Goal: Task Accomplishment & Management: Manage account settings

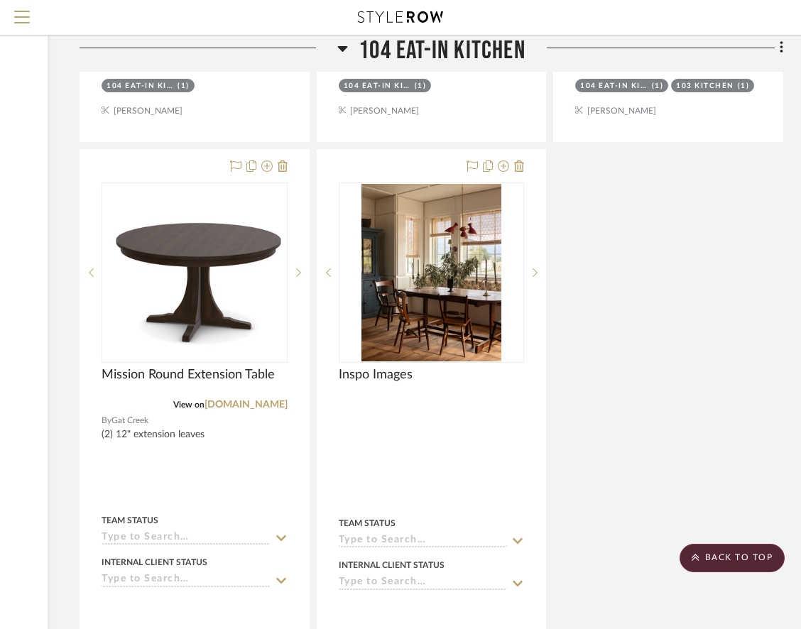
scroll to position [4492, 219]
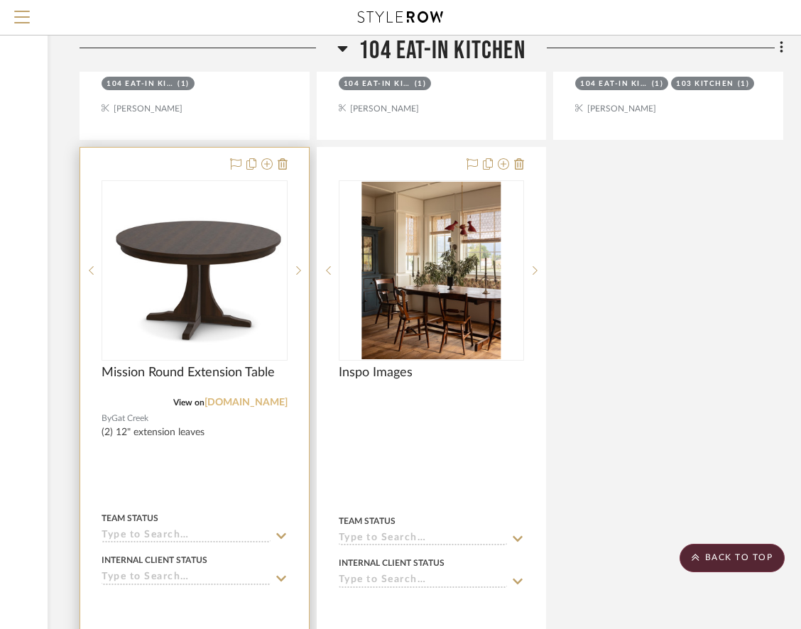
click at [256, 398] on link "[DOMAIN_NAME]" at bounding box center [245, 403] width 83 height 10
click at [254, 278] on img "0" at bounding box center [194, 271] width 183 height 150
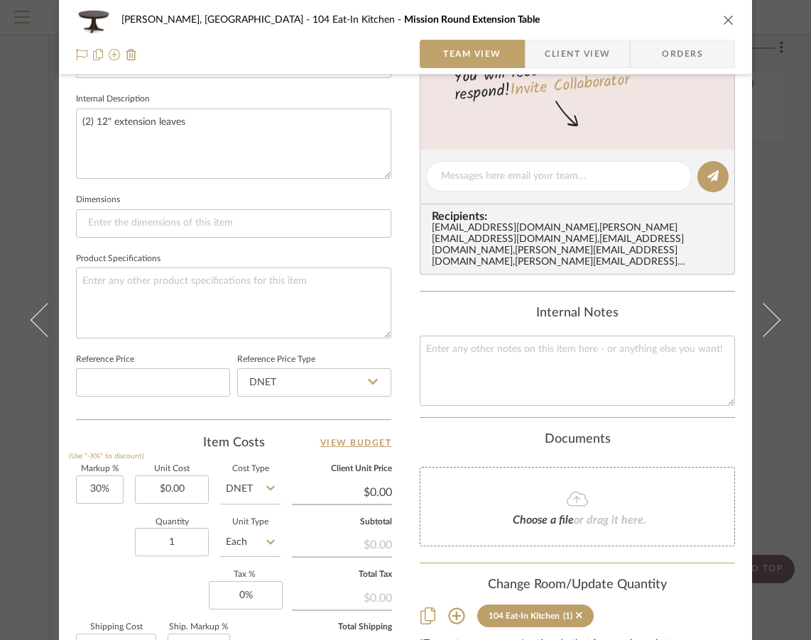
scroll to position [679, 0]
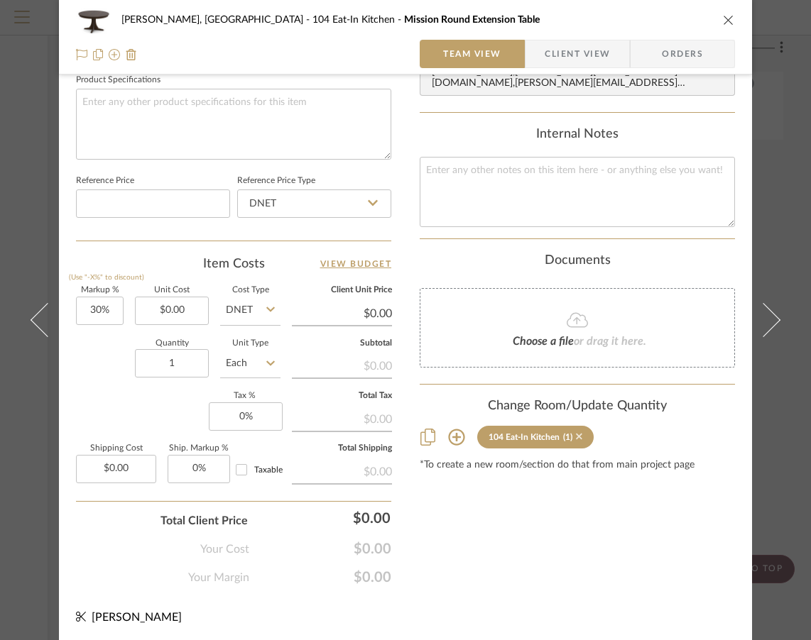
click at [576, 432] on icon at bounding box center [579, 437] width 6 height 10
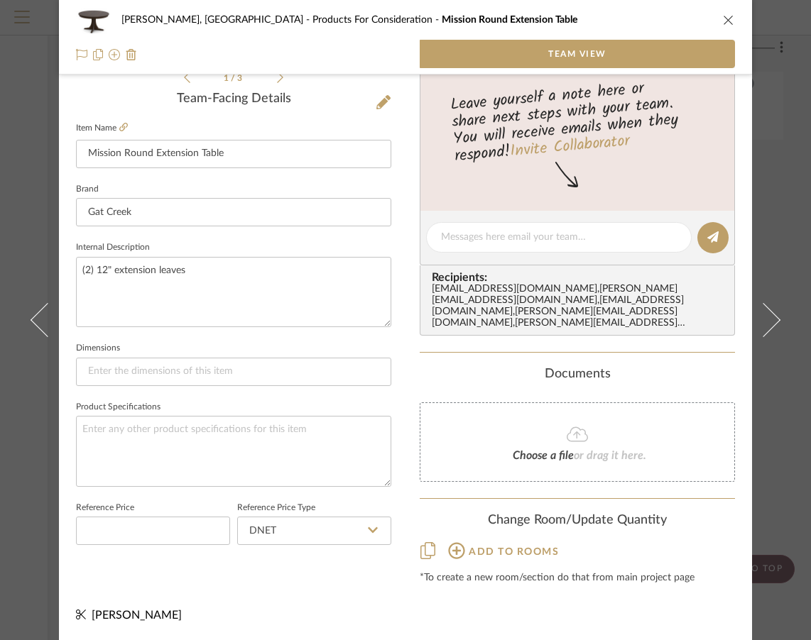
click at [723, 17] on icon "close" at bounding box center [728, 19] width 11 height 11
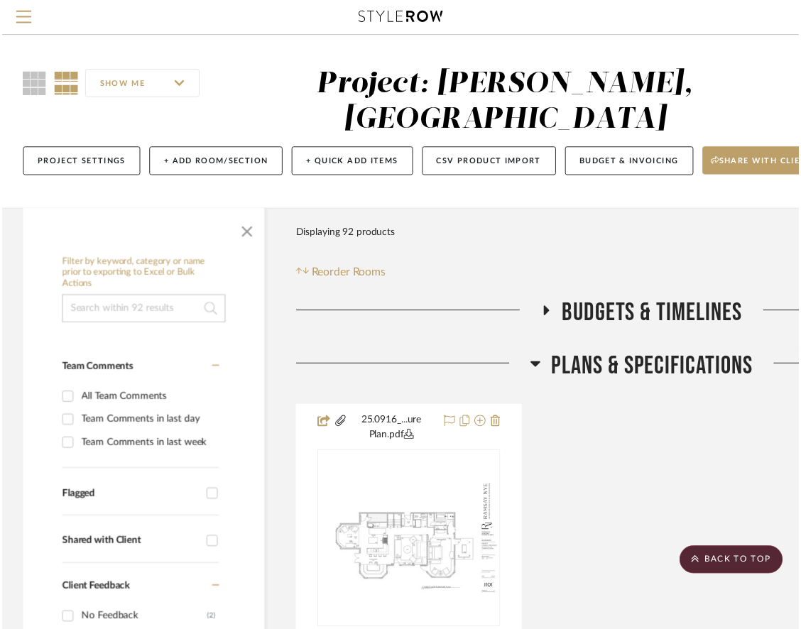
scroll to position [4492, 219]
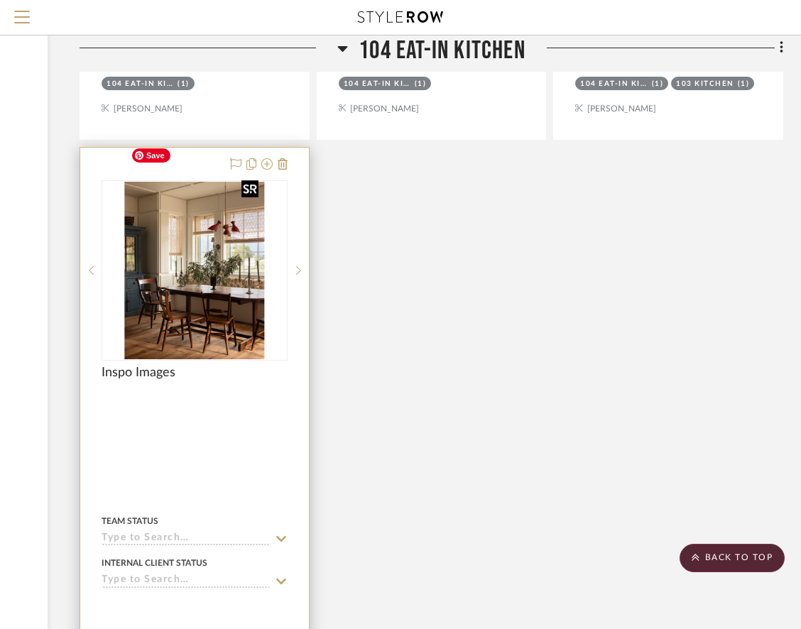
click at [238, 270] on img "0" at bounding box center [194, 270] width 139 height 177
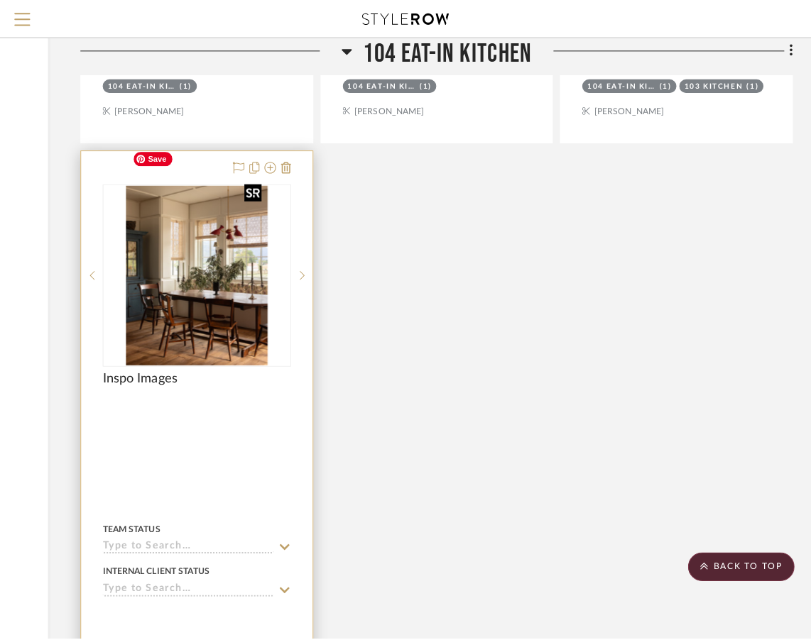
scroll to position [0, 0]
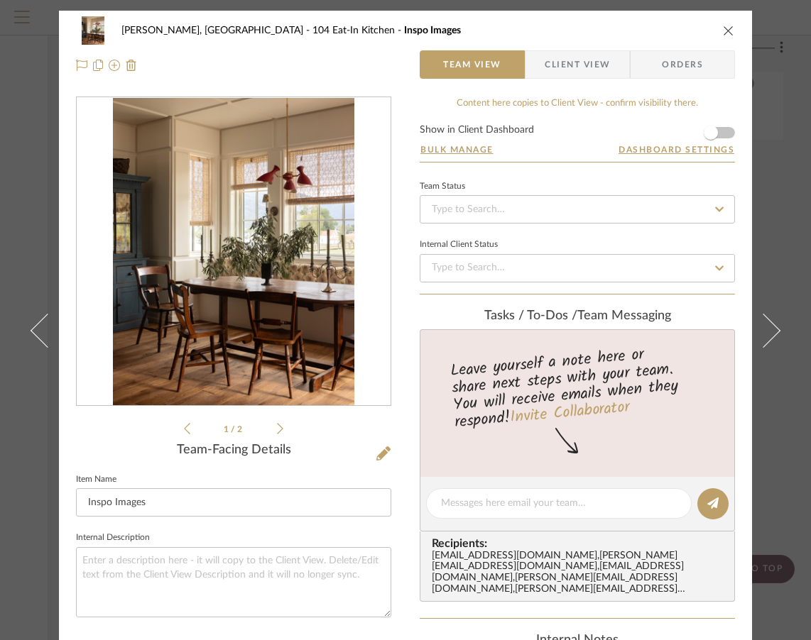
click at [254, 293] on img "0" at bounding box center [233, 252] width 241 height 308
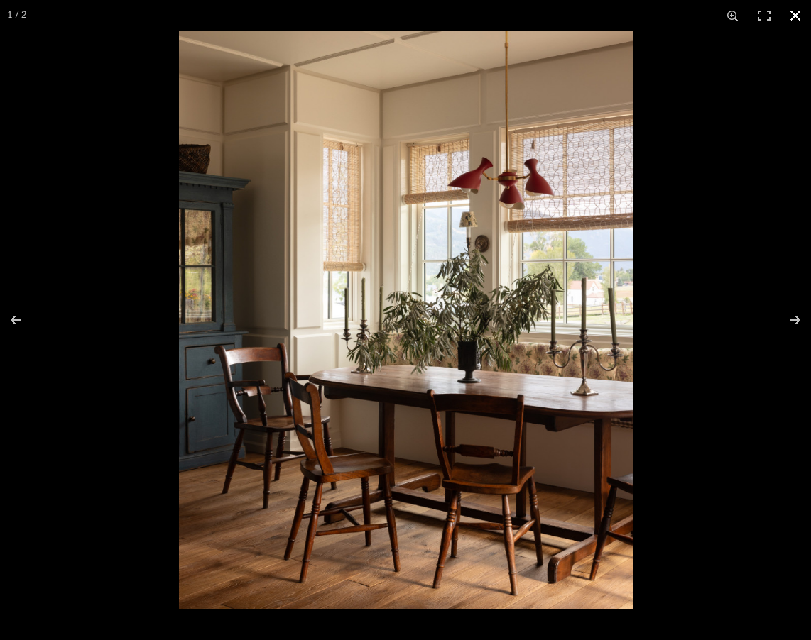
click at [793, 16] on button at bounding box center [795, 15] width 31 height 31
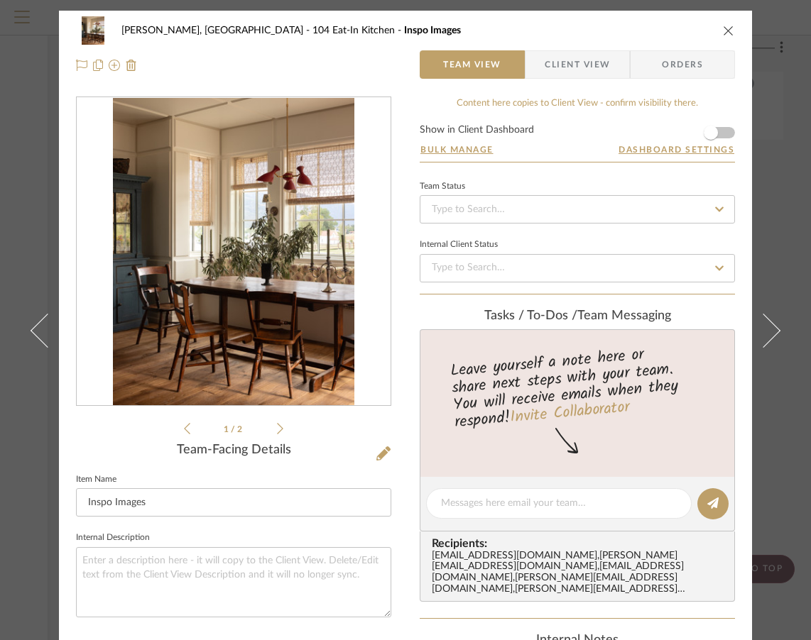
click at [726, 33] on icon "close" at bounding box center [728, 30] width 11 height 11
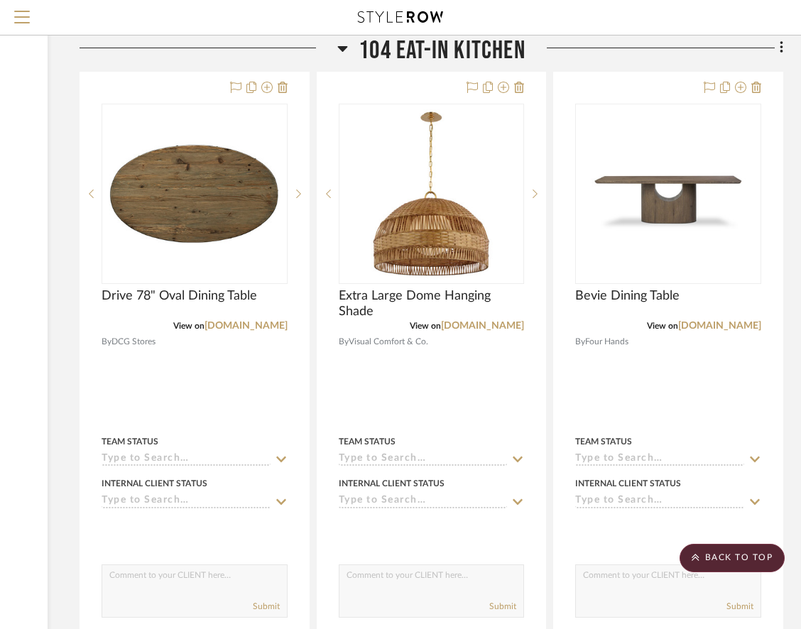
scroll to position [3307, 219]
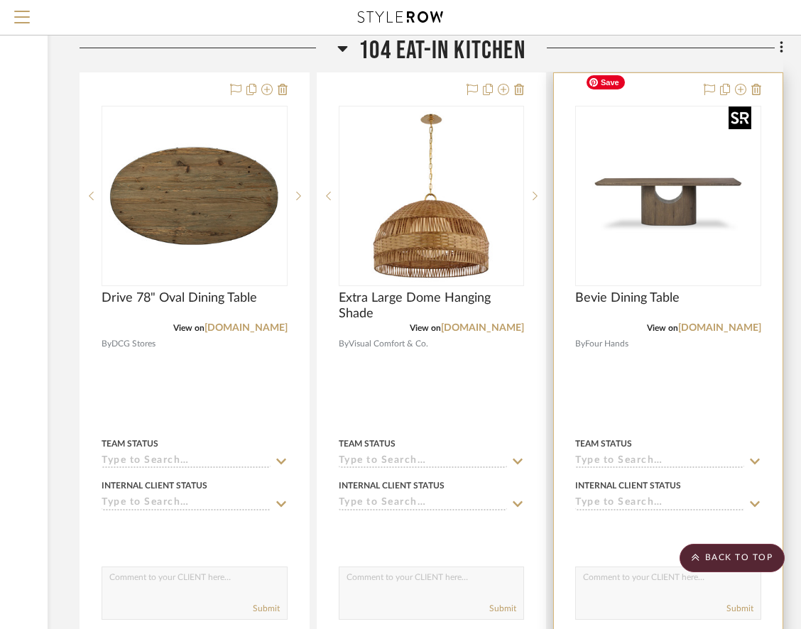
click at [701, 193] on img "0" at bounding box center [667, 195] width 177 height 177
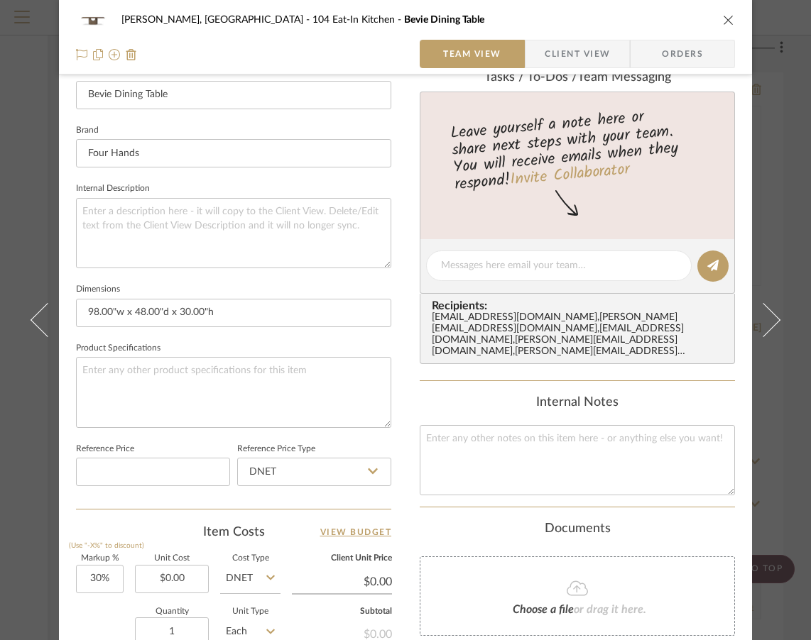
scroll to position [576, 0]
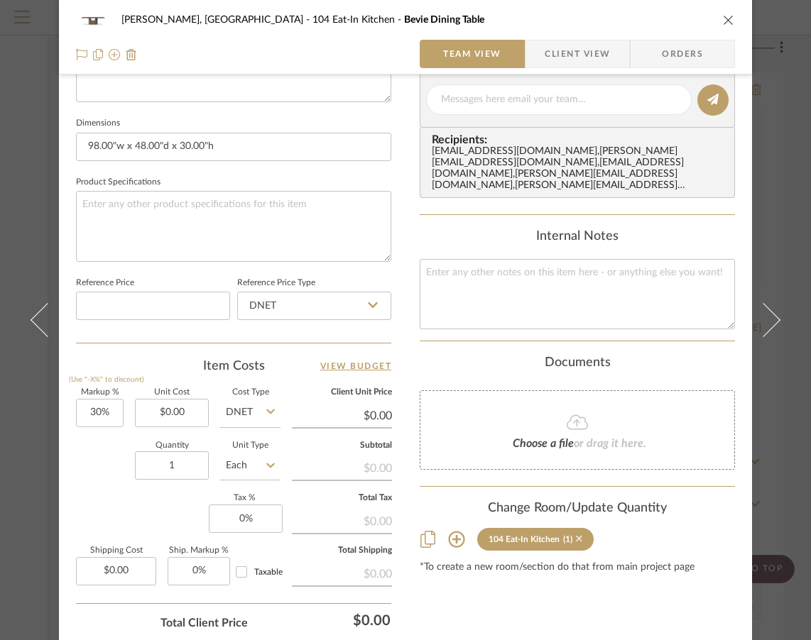
click at [576, 542] on icon at bounding box center [579, 539] width 6 height 10
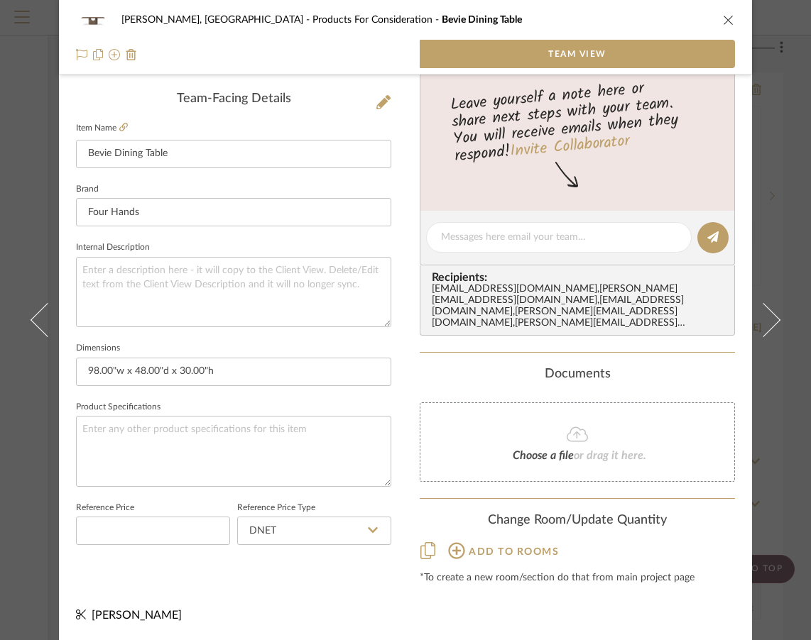
click at [723, 21] on icon "close" at bounding box center [728, 19] width 11 height 11
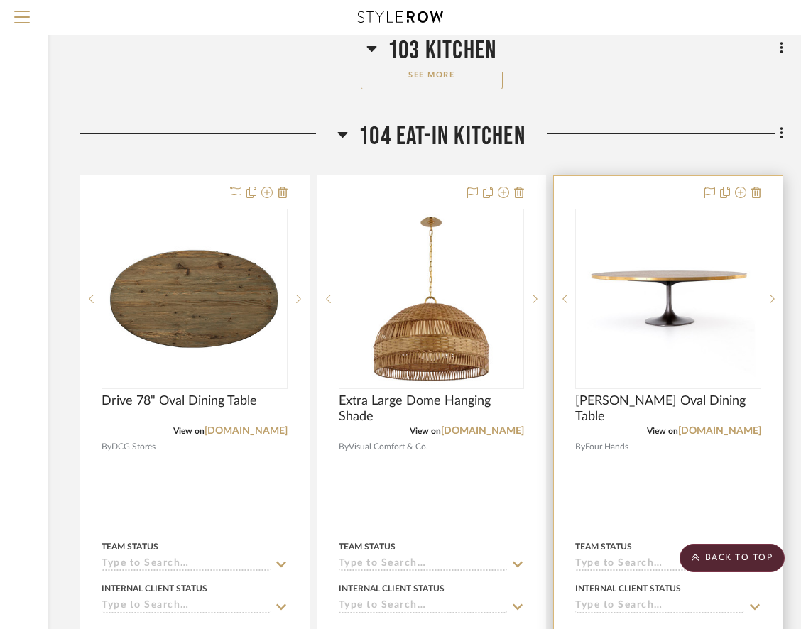
scroll to position [3203, 219]
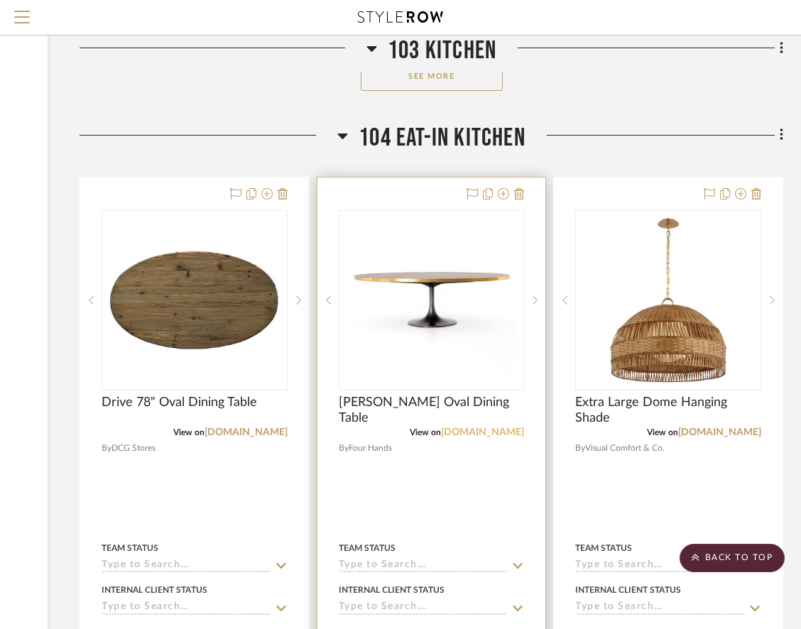
click at [483, 427] on link "[DOMAIN_NAME]" at bounding box center [482, 432] width 83 height 10
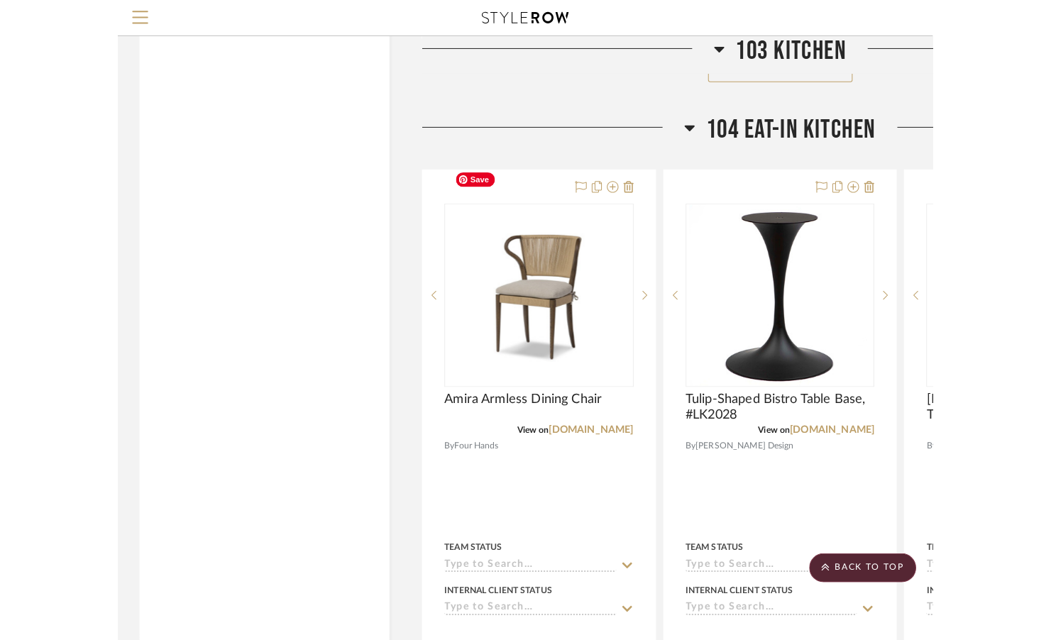
scroll to position [3212, 0]
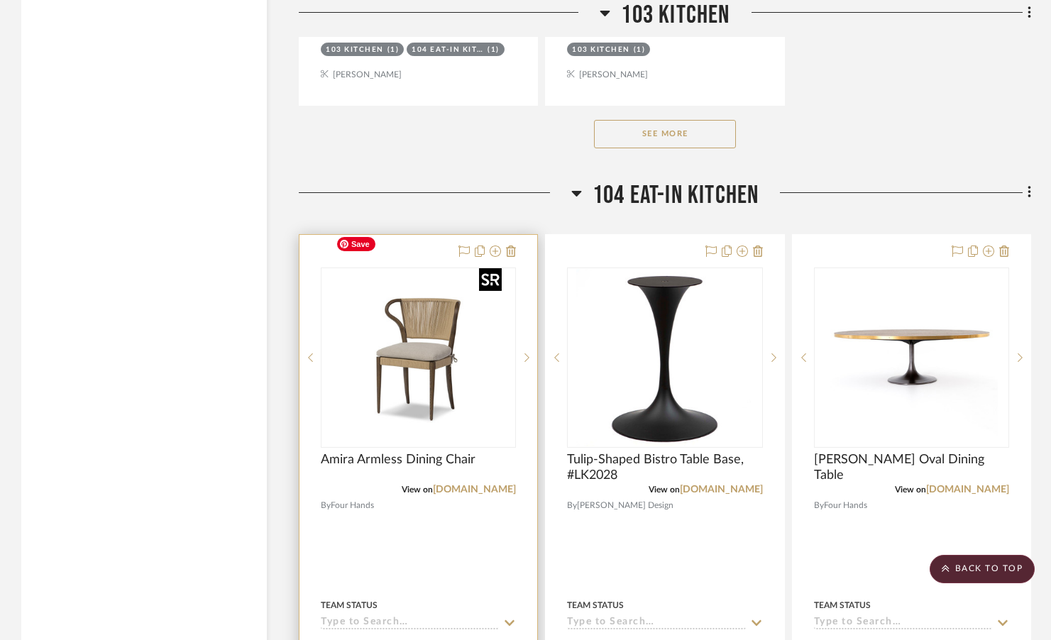
click at [415, 296] on img "0" at bounding box center [418, 357] width 177 height 177
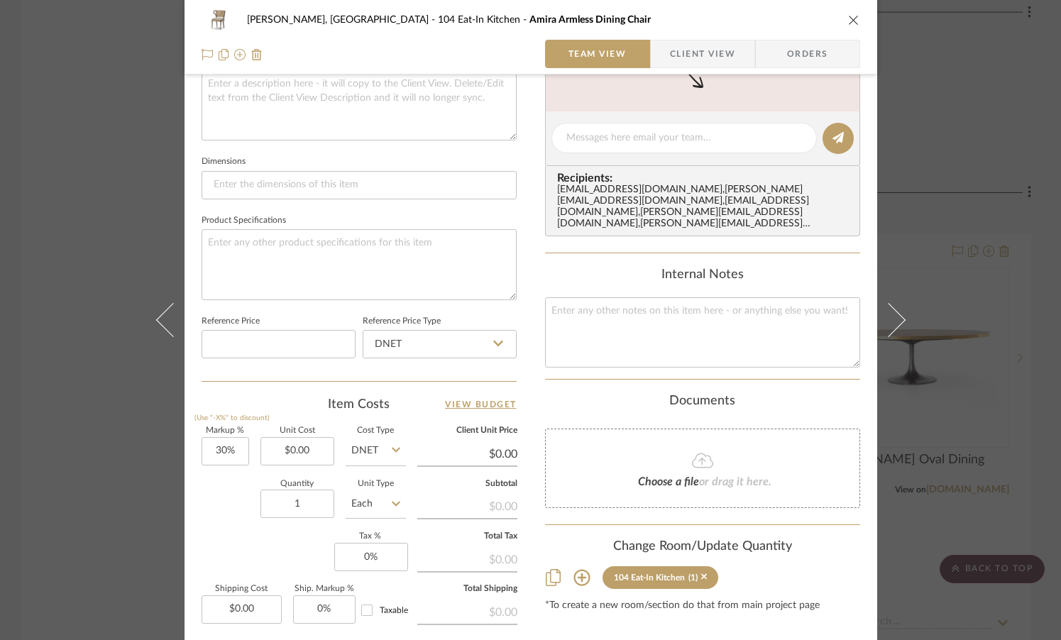
scroll to position [679, 0]
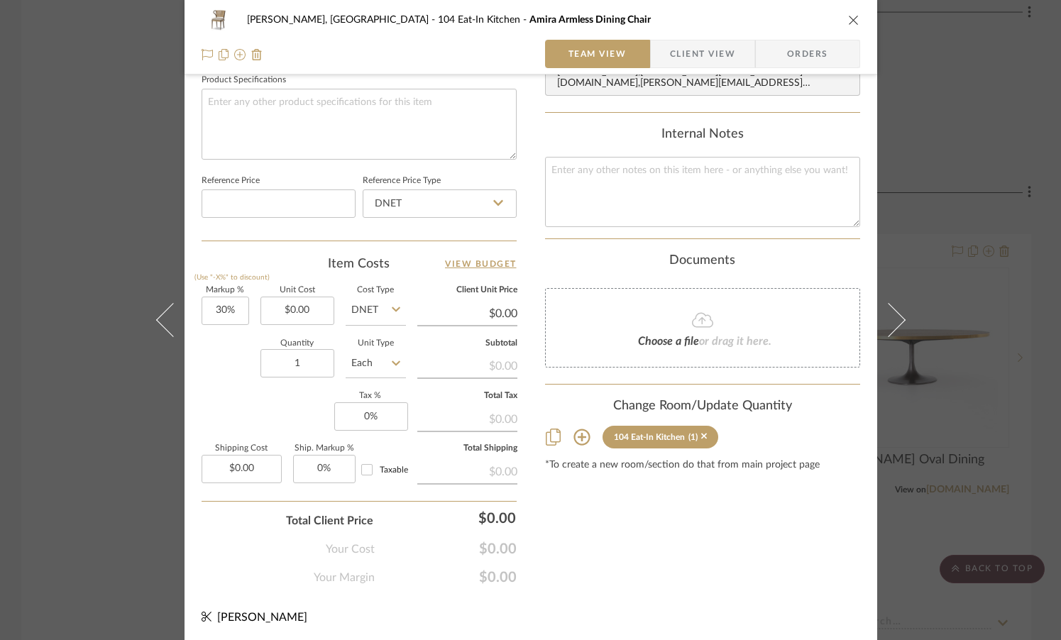
click at [576, 434] on icon at bounding box center [582, 438] width 16 height 16
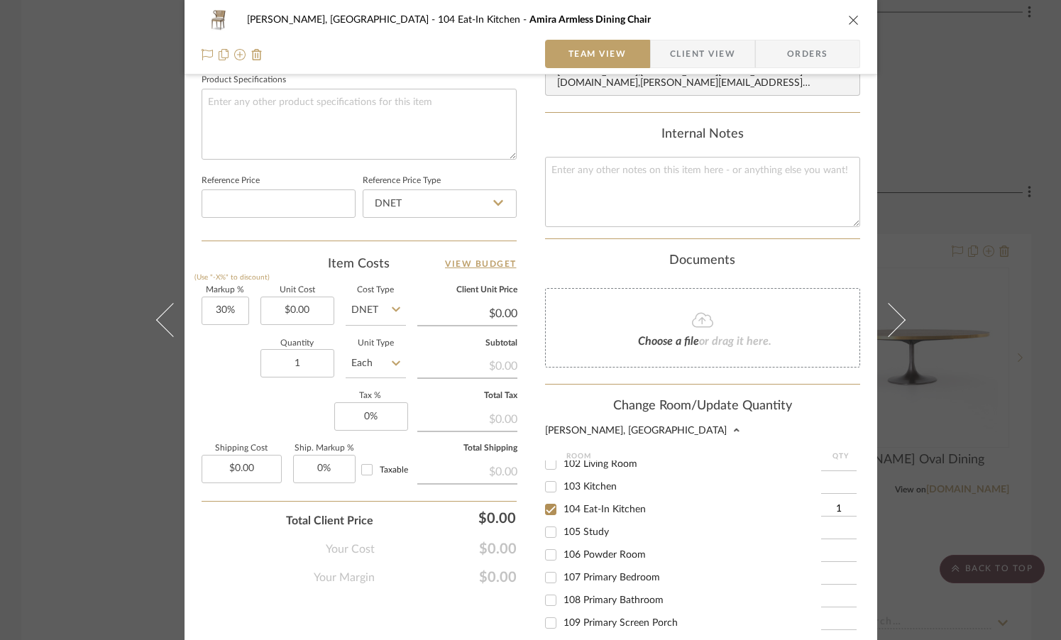
scroll to position [109, 0]
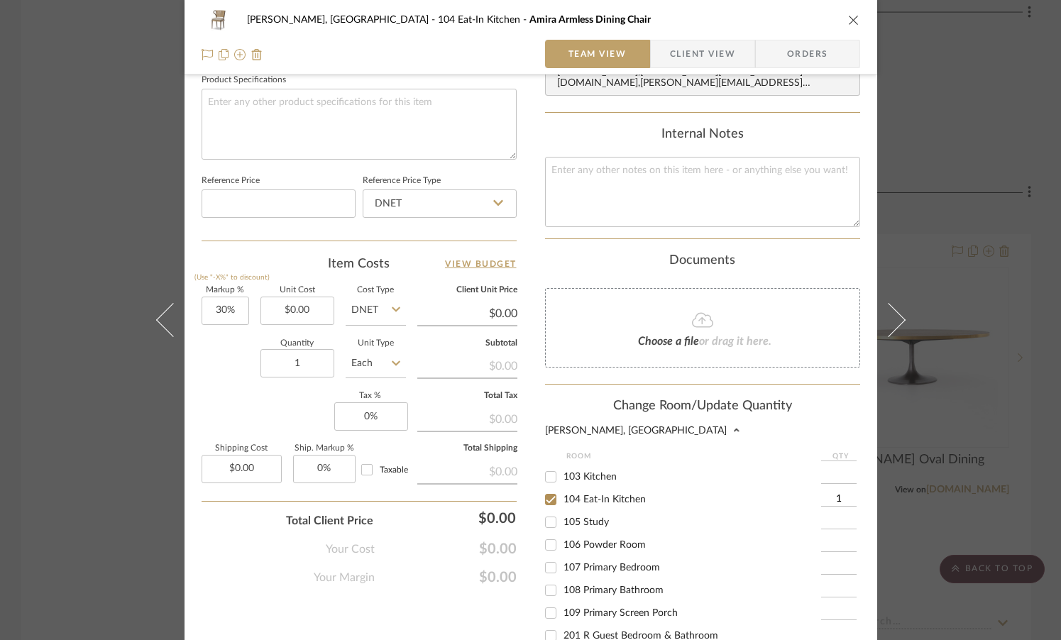
click at [576, 521] on span "105 Study" at bounding box center [586, 523] width 45 height 10
click at [562, 521] on input "105 Study" at bounding box center [551, 522] width 23 height 23
checkbox input "true"
type input "1"
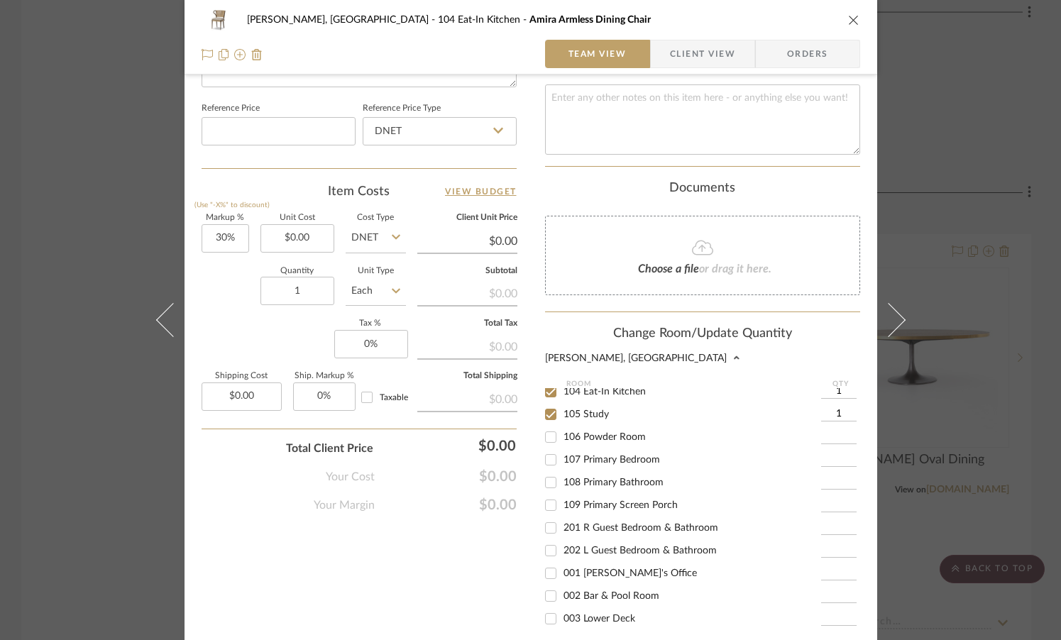
scroll to position [909, 0]
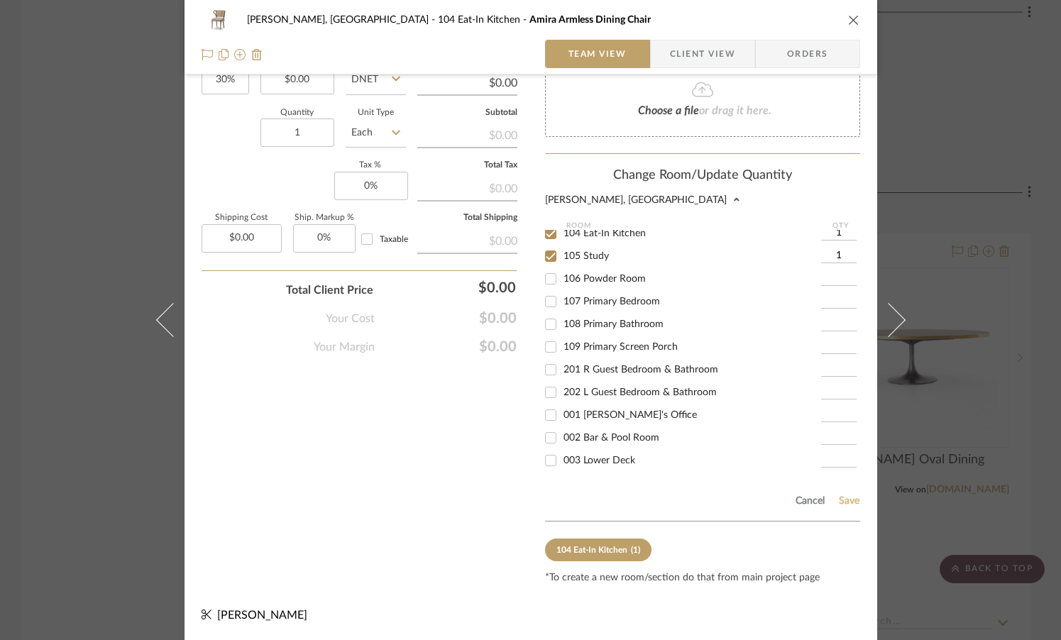
click at [810, 500] on button "Save" at bounding box center [849, 501] width 22 height 11
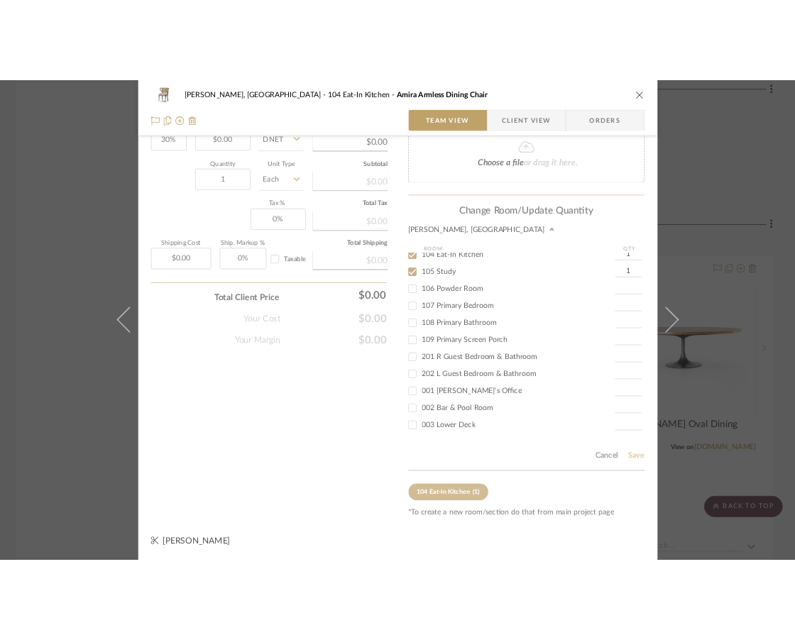
scroll to position [679, 0]
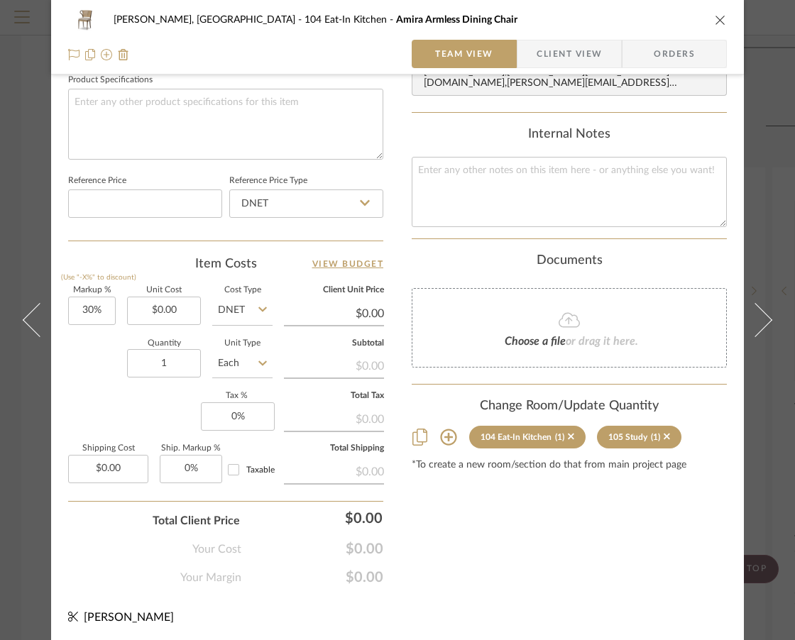
click at [715, 23] on icon "close" at bounding box center [720, 19] width 11 height 11
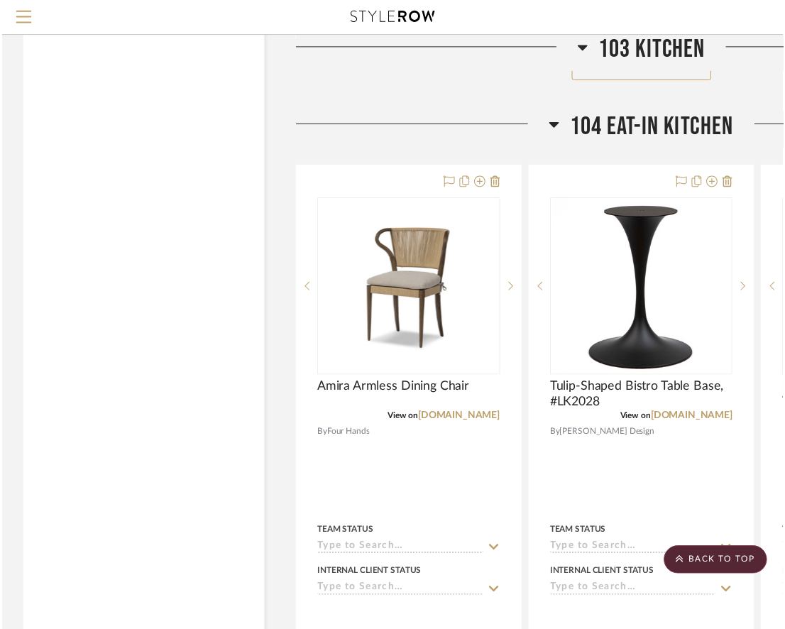
scroll to position [3212, 0]
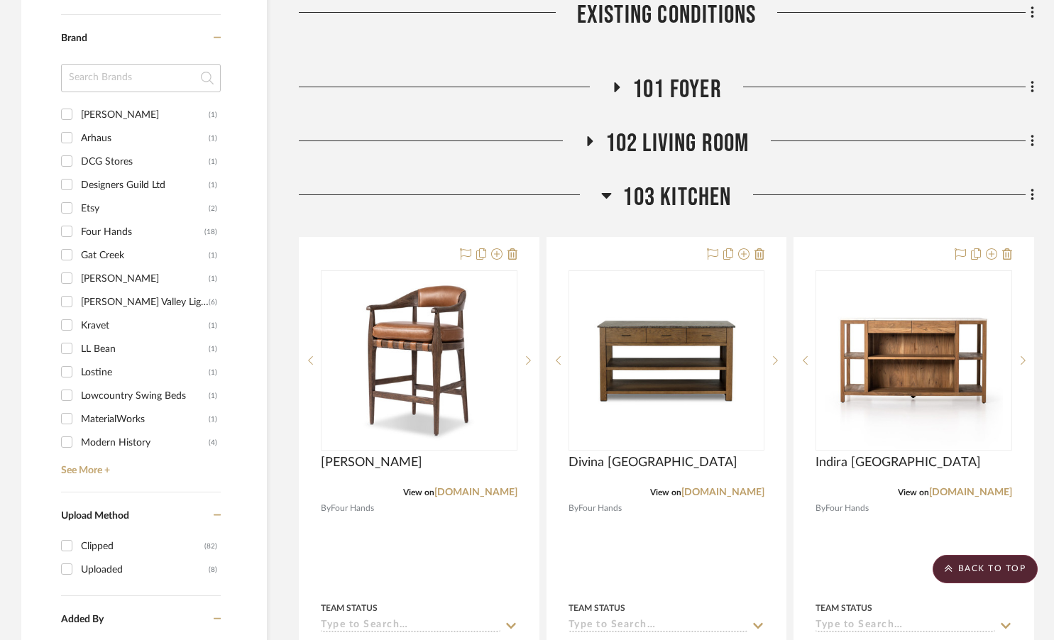
scroll to position [1208, 0]
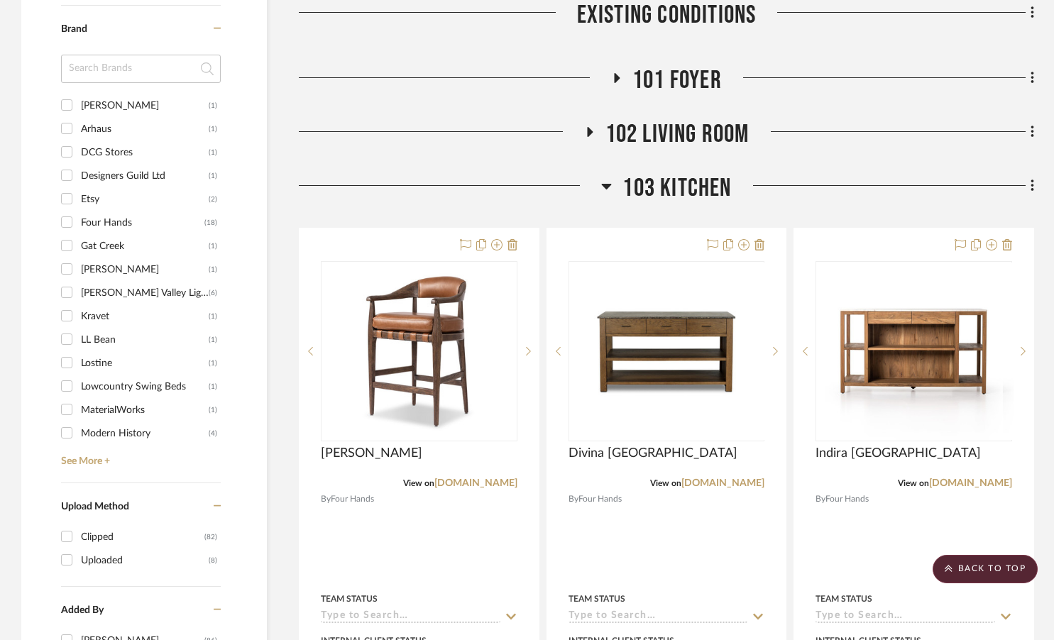
click at [591, 127] on icon at bounding box center [589, 132] width 17 height 11
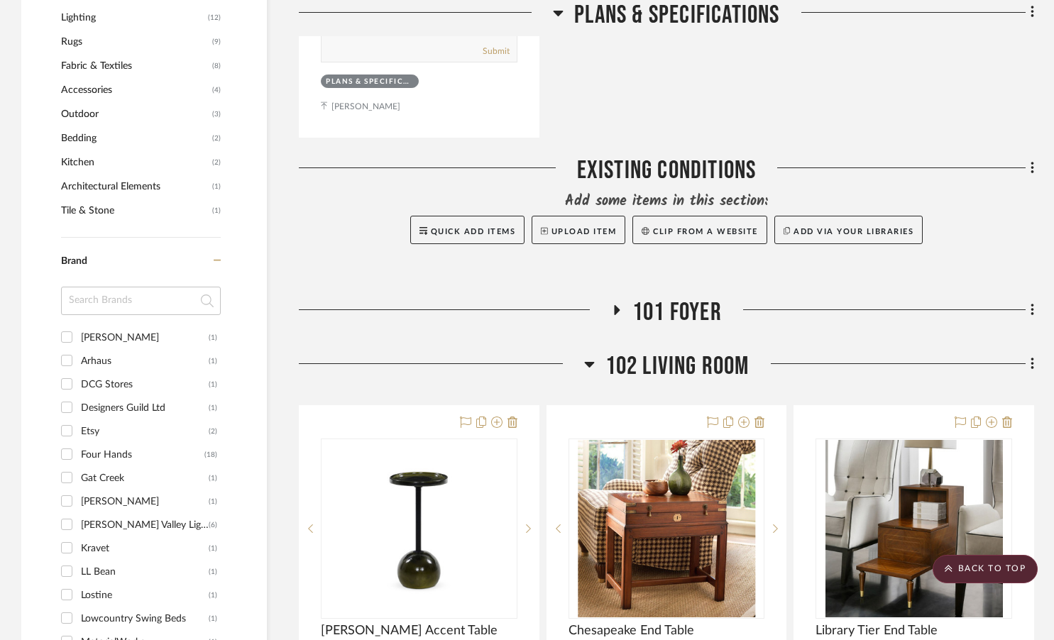
scroll to position [963, 0]
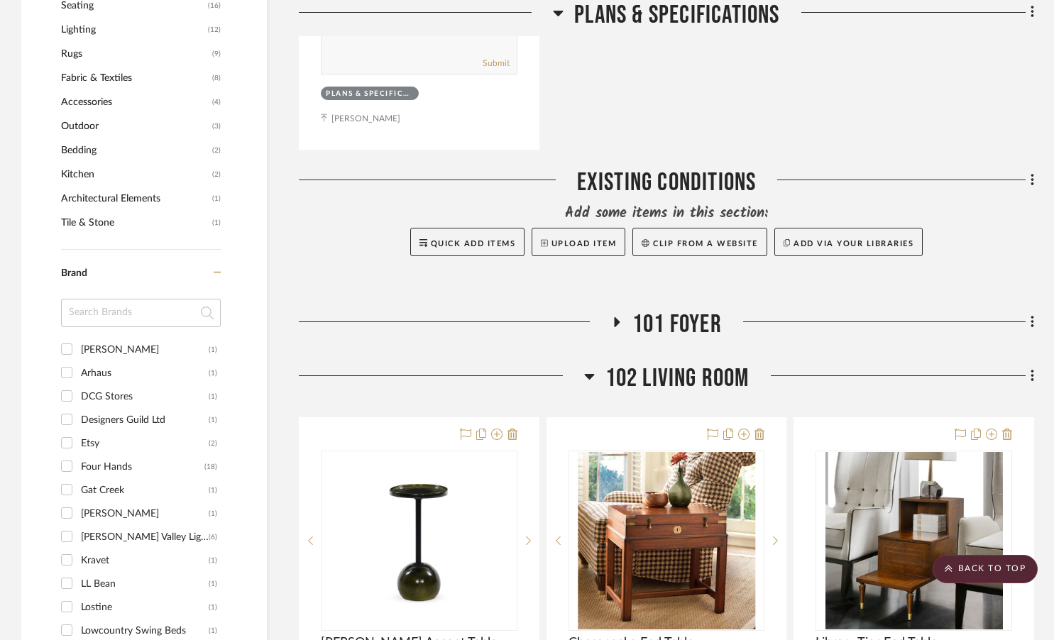
click at [588, 368] on icon at bounding box center [589, 376] width 11 height 17
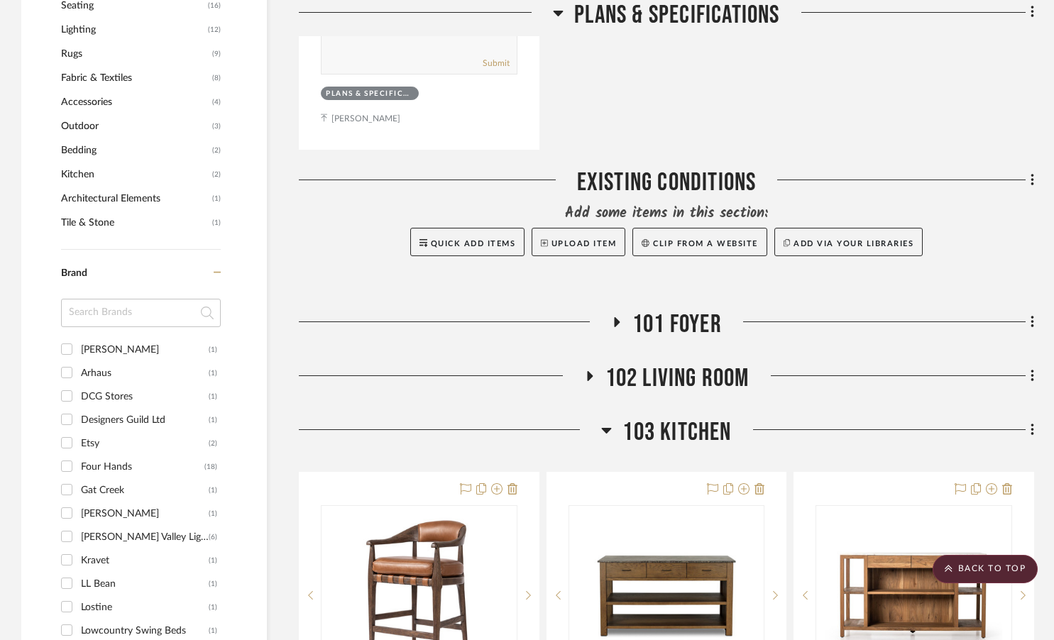
click at [672, 417] on span "103 Kitchen" at bounding box center [677, 432] width 109 height 31
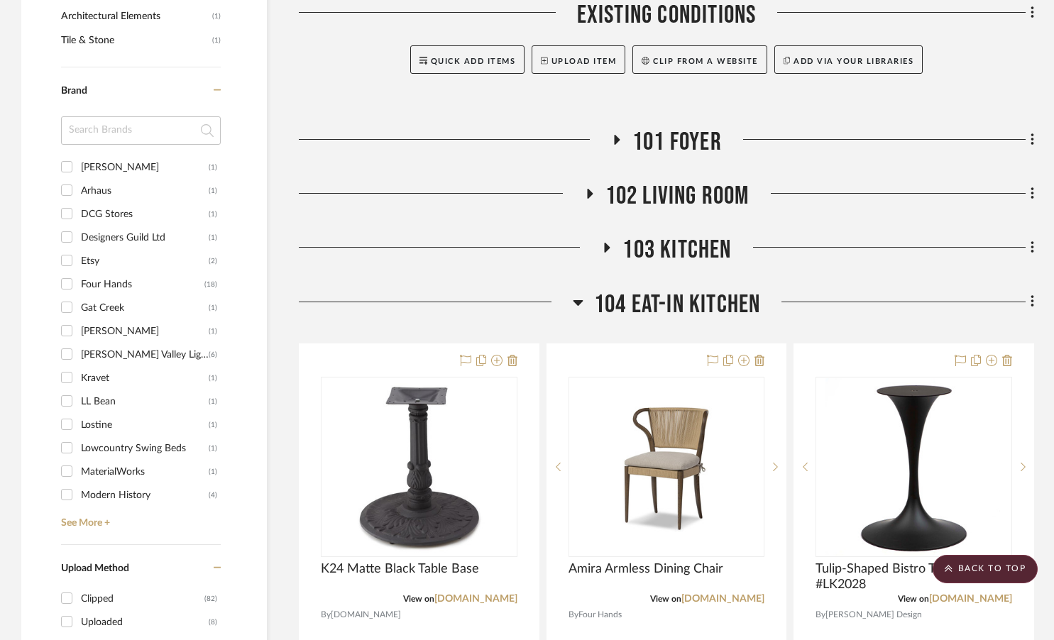
scroll to position [1147, 0]
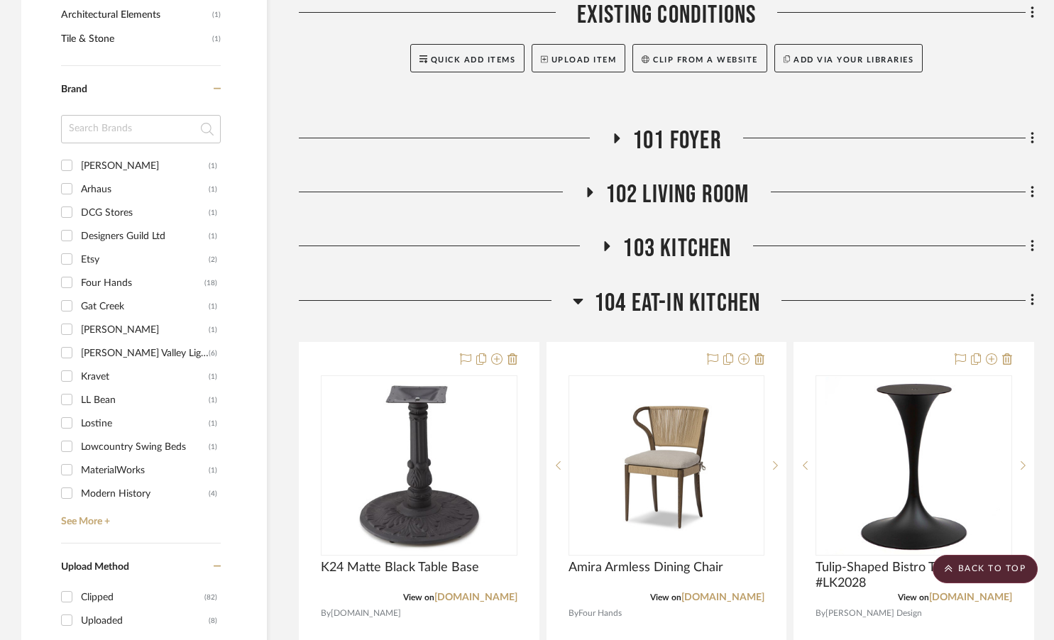
click at [584, 288] on h3 "104 Eat-In Kitchen" at bounding box center [667, 303] width 188 height 31
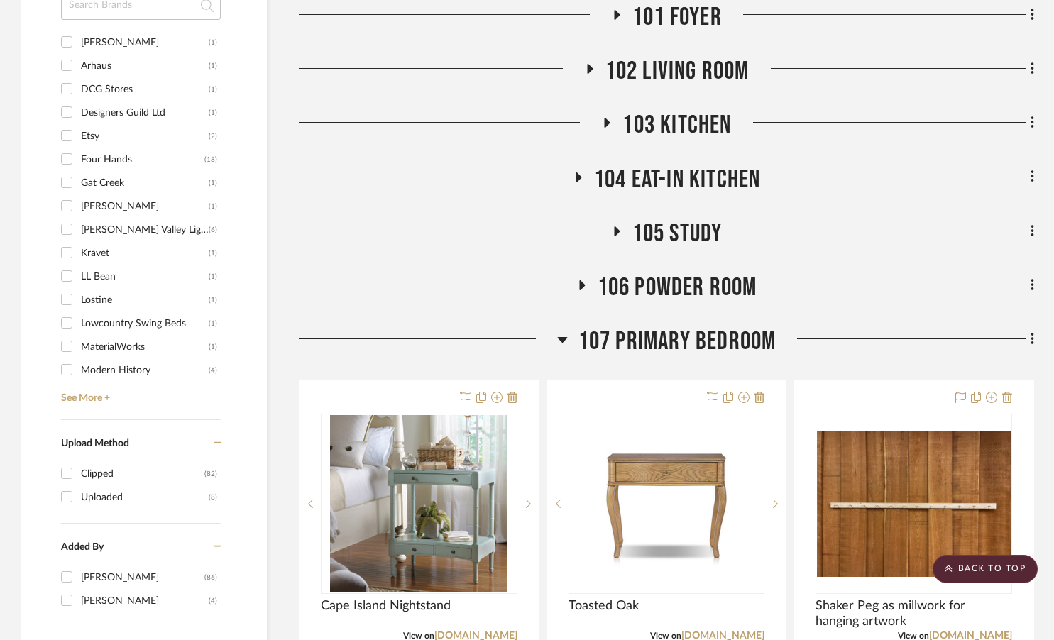
scroll to position [1276, 0]
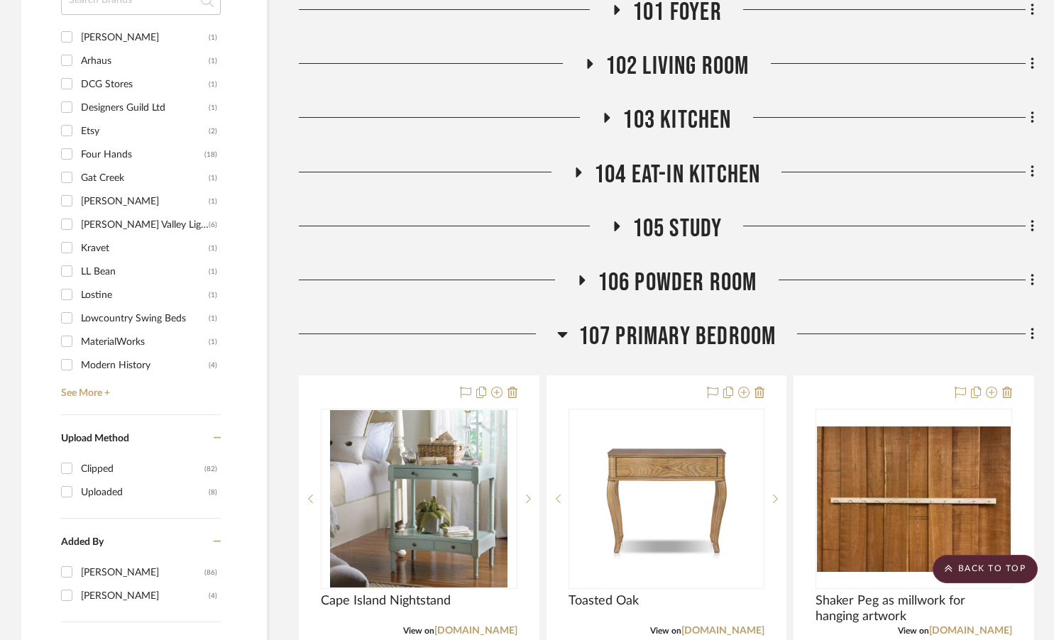
click at [559, 332] on icon at bounding box center [562, 335] width 10 height 6
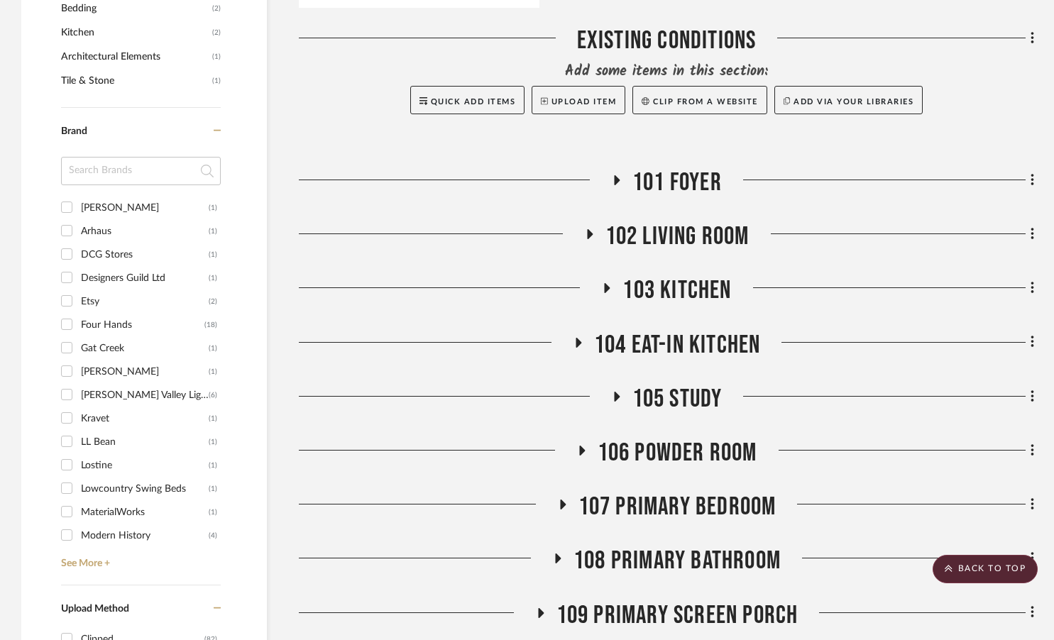
scroll to position [1103, 0]
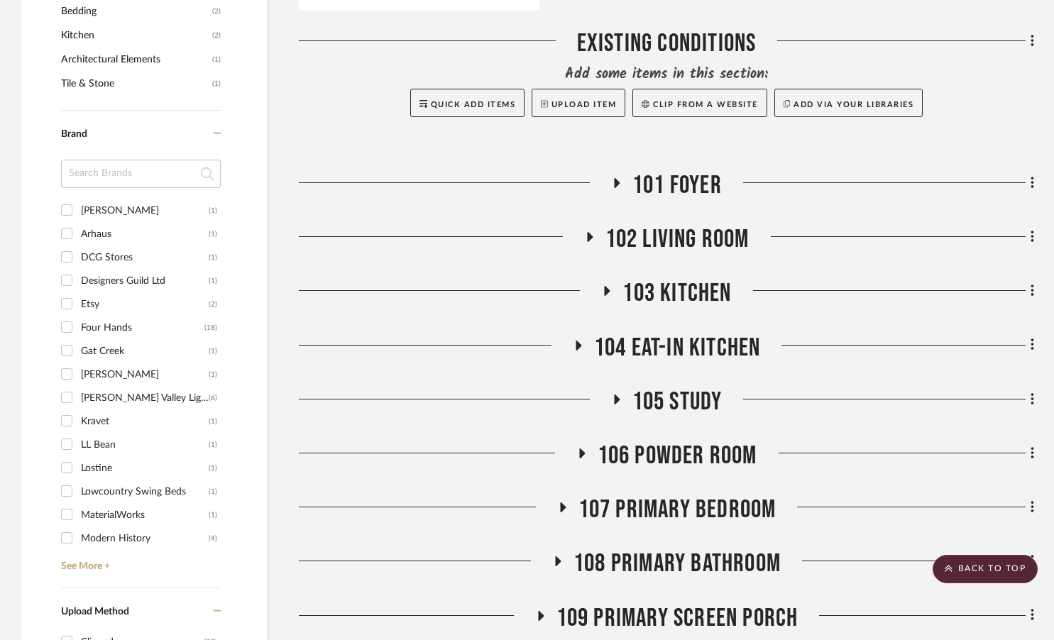
click at [657, 333] on span "104 Eat-In Kitchen" at bounding box center [677, 348] width 167 height 31
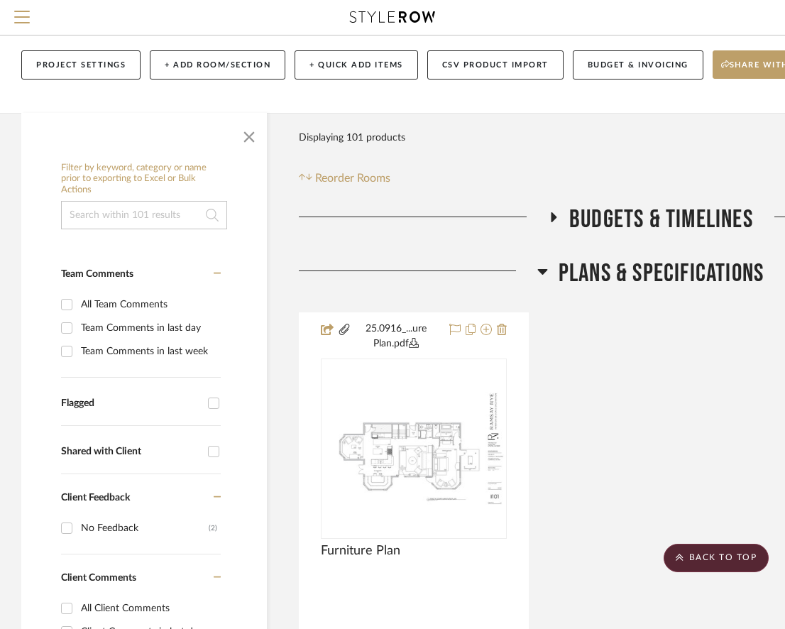
scroll to position [0, 0]
